Goal: Find specific page/section: Find specific page/section

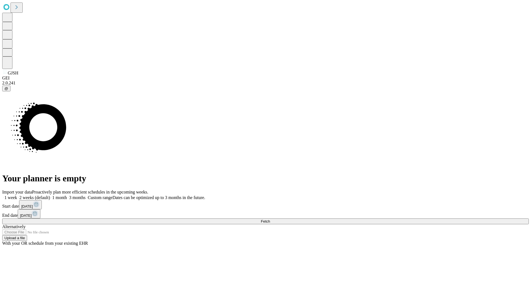
click at [270, 219] on span "Fetch" at bounding box center [265, 221] width 9 height 4
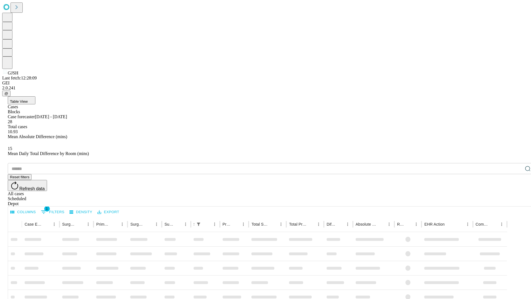
click at [517, 201] on div "Depot" at bounding box center [271, 203] width 527 height 5
click at [472, 191] on div "All cases" at bounding box center [271, 193] width 527 height 5
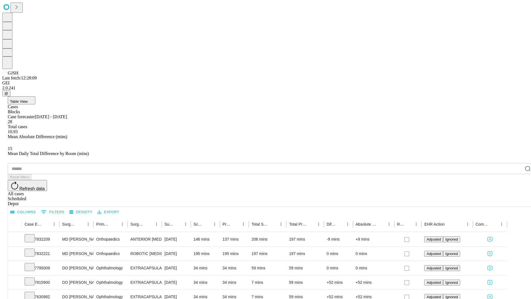
type input "*******"
